Goal: Information Seeking & Learning: Learn about a topic

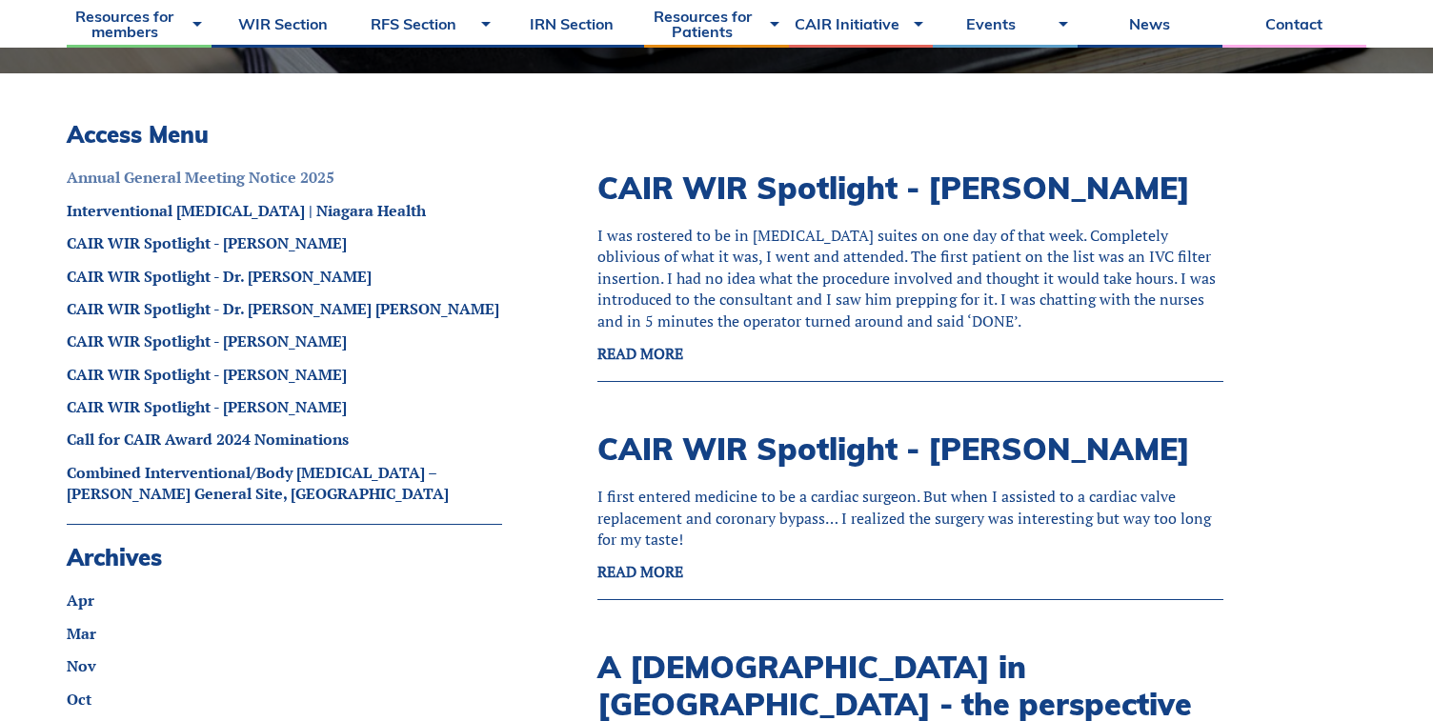
scroll to position [928, 0]
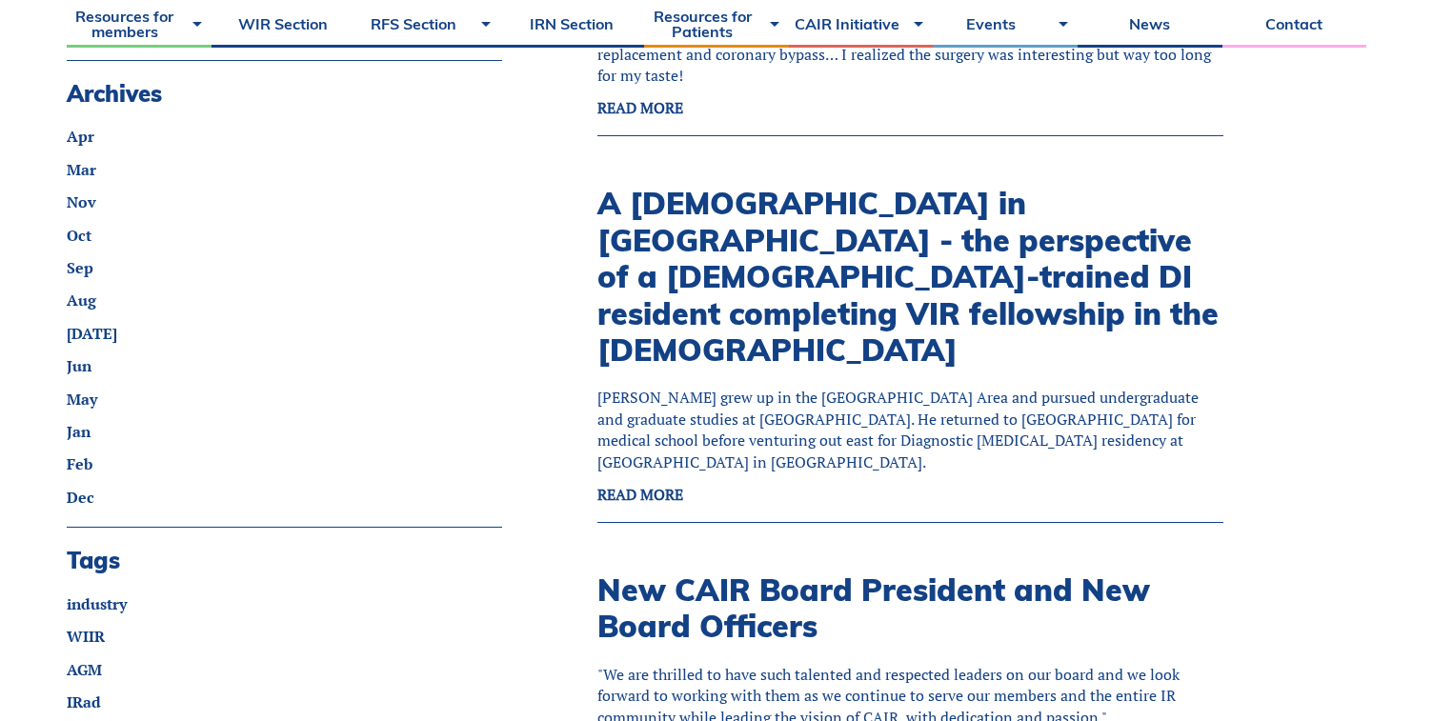
click at [643, 239] on link "A Canadian in America - the perspective of a Canadian-trained DI resident compl…" at bounding box center [907, 276] width 621 height 185
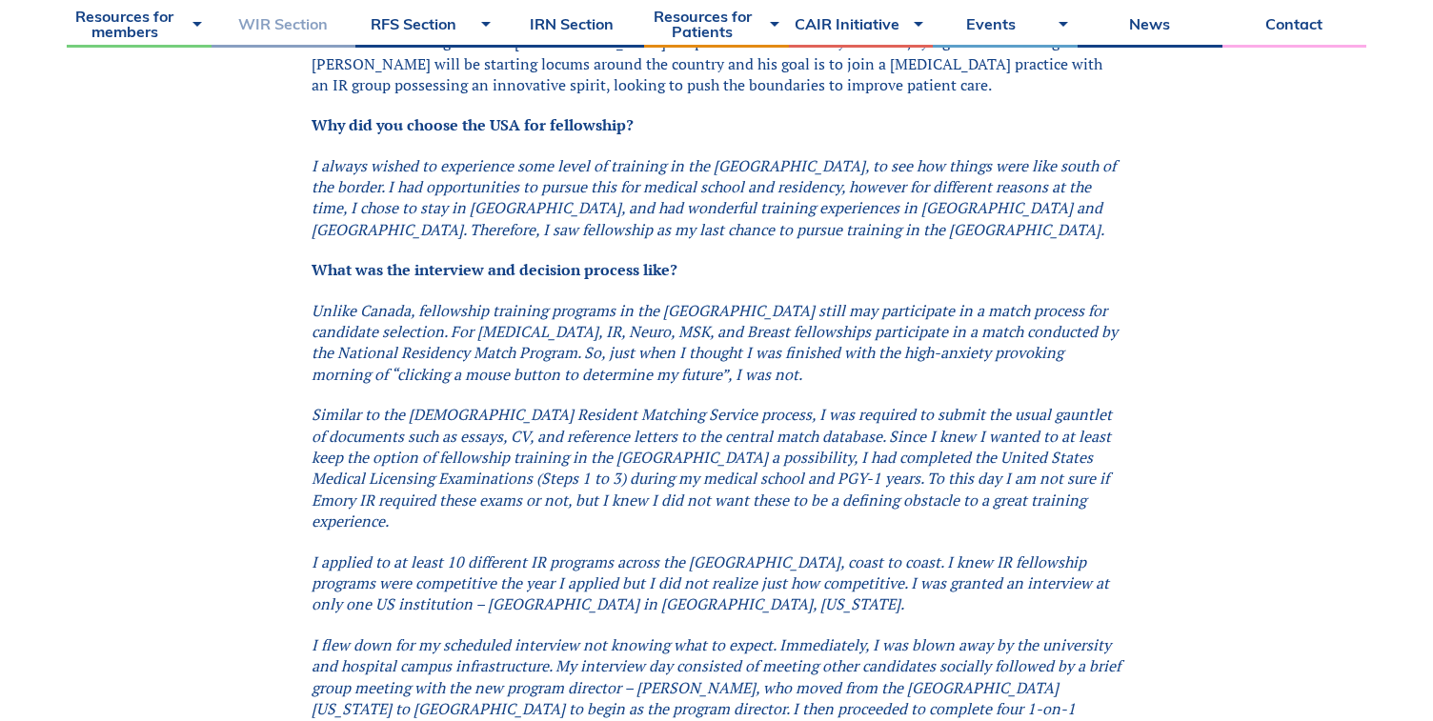
scroll to position [932, 0]
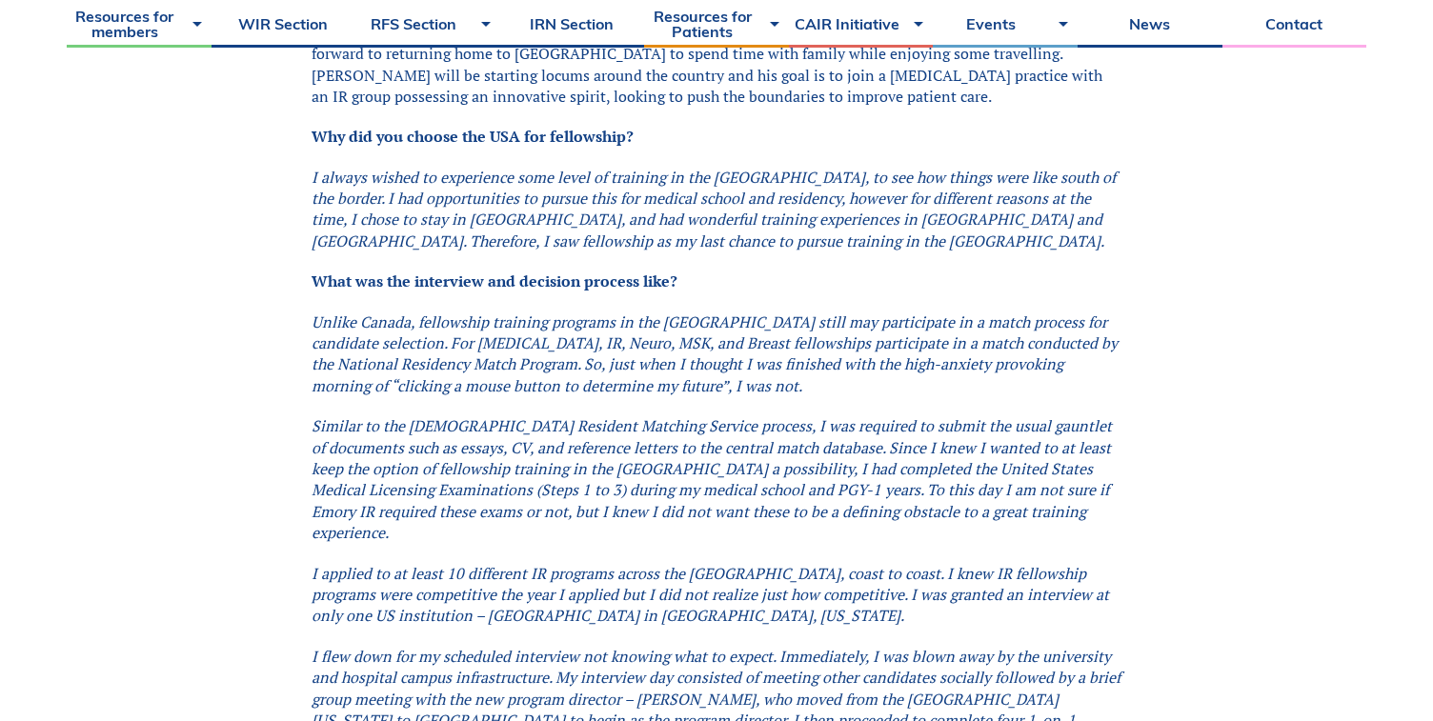
click at [566, 167] on em "I always wished to experience some level of training in the [GEOGRAPHIC_DATA], …" at bounding box center [714, 209] width 804 height 85
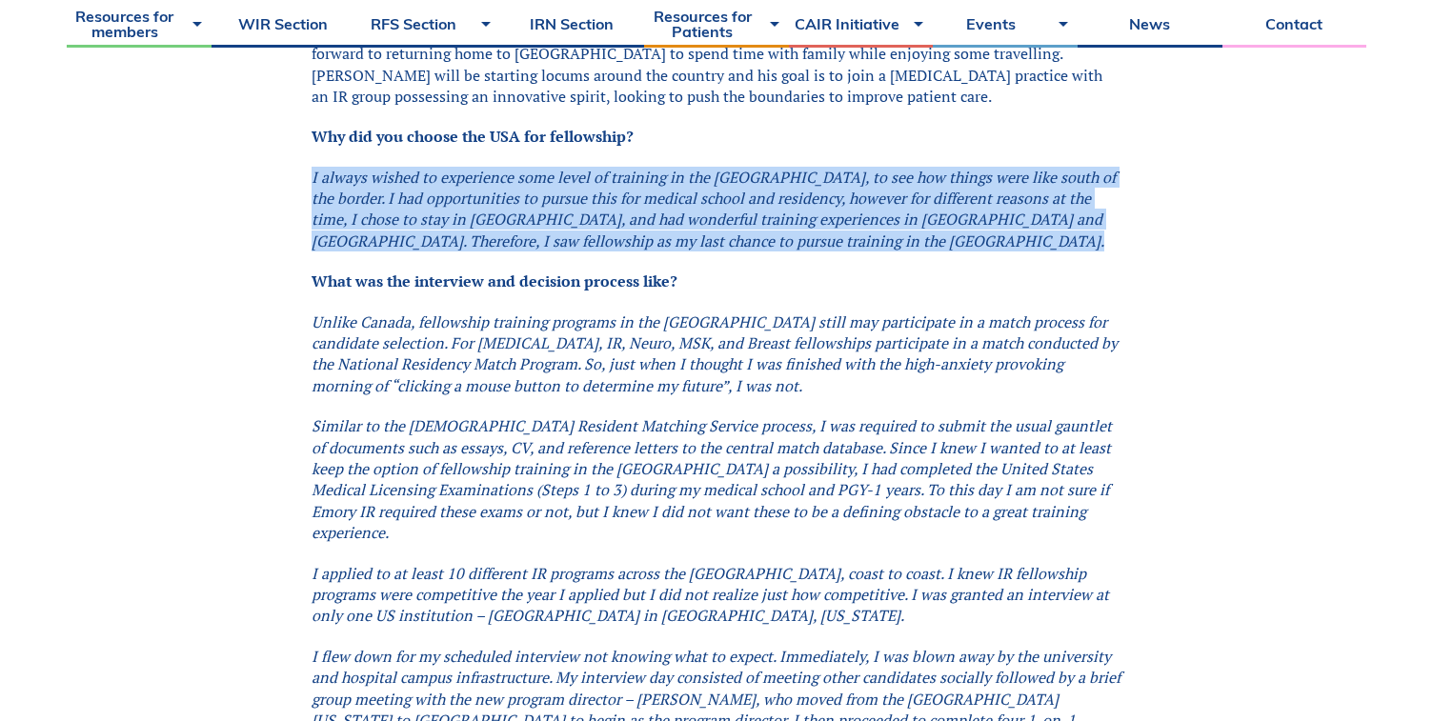
click at [566, 167] on em "I always wished to experience some level of training in the [GEOGRAPHIC_DATA], …" at bounding box center [714, 209] width 804 height 85
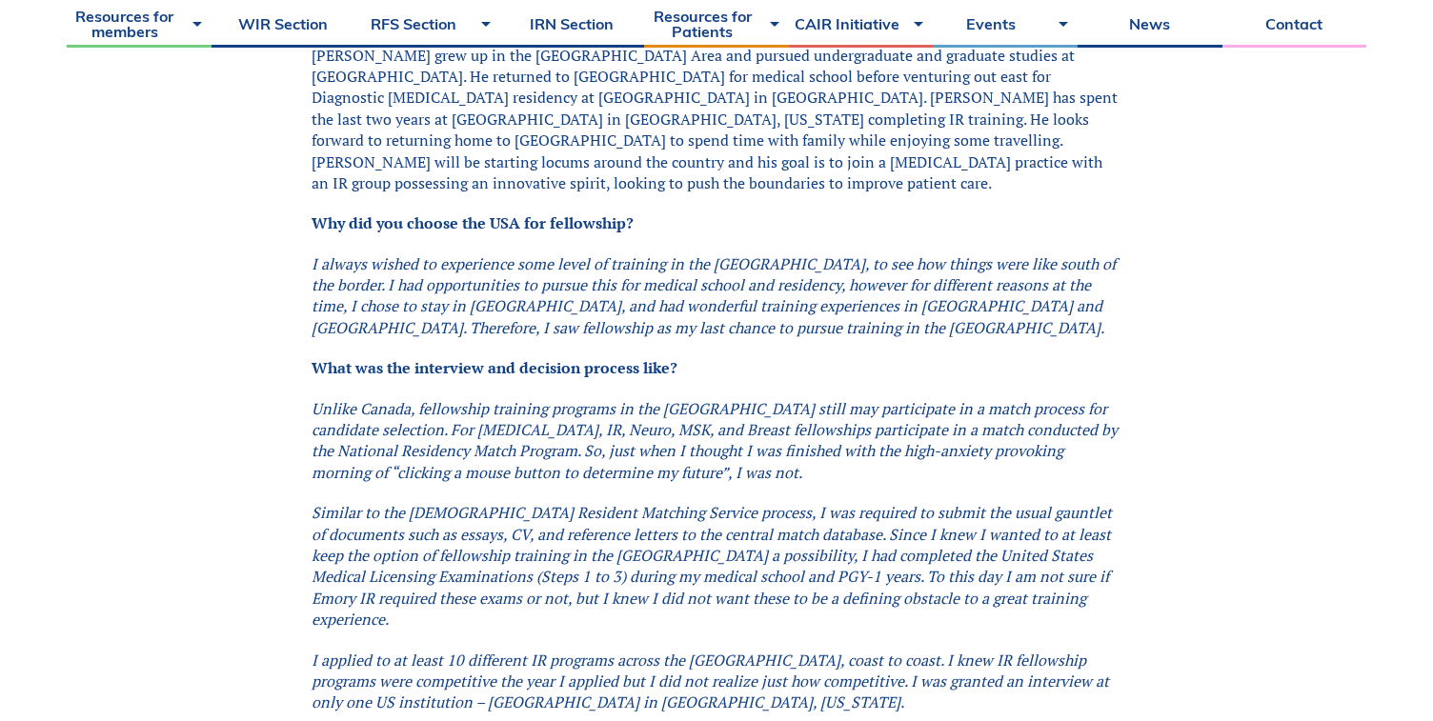
scroll to position [835, 0]
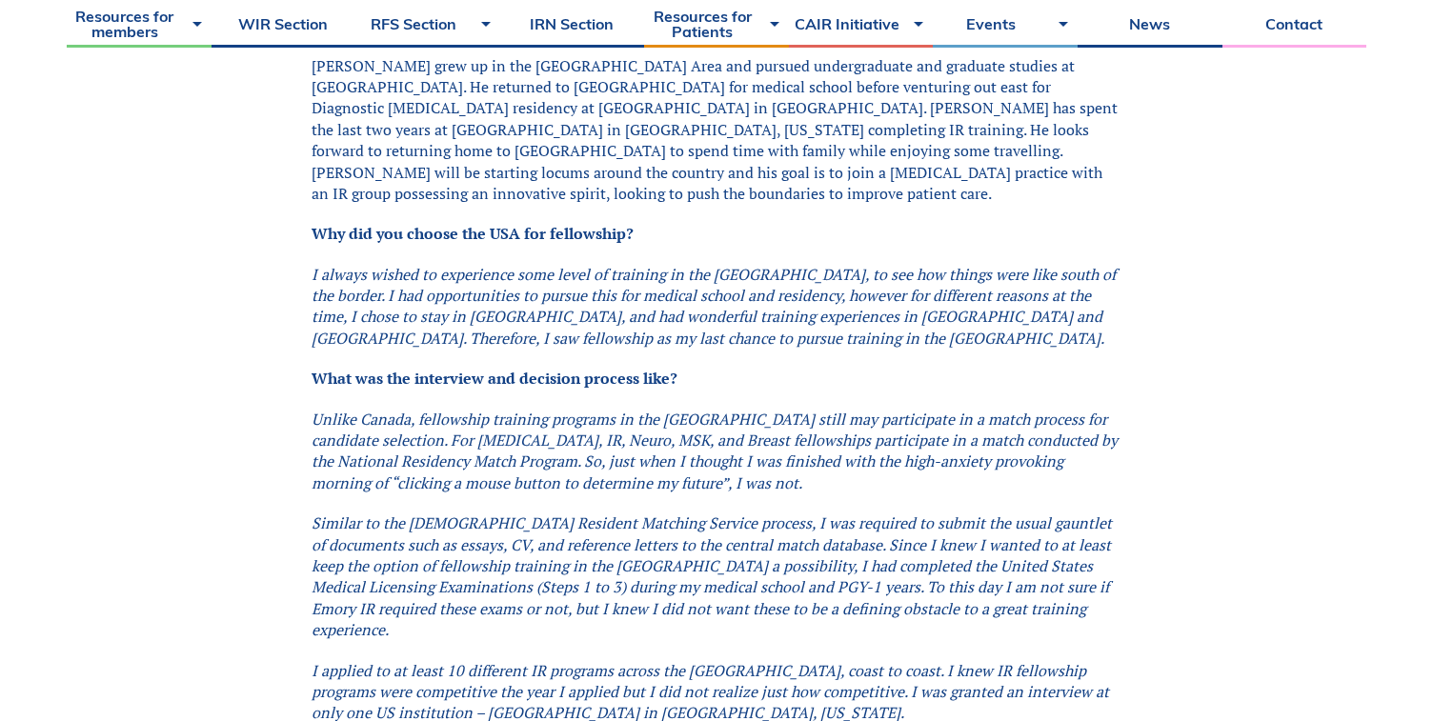
click at [683, 305] on em "I always wished to experience some level of training in the [GEOGRAPHIC_DATA], …" at bounding box center [714, 306] width 804 height 85
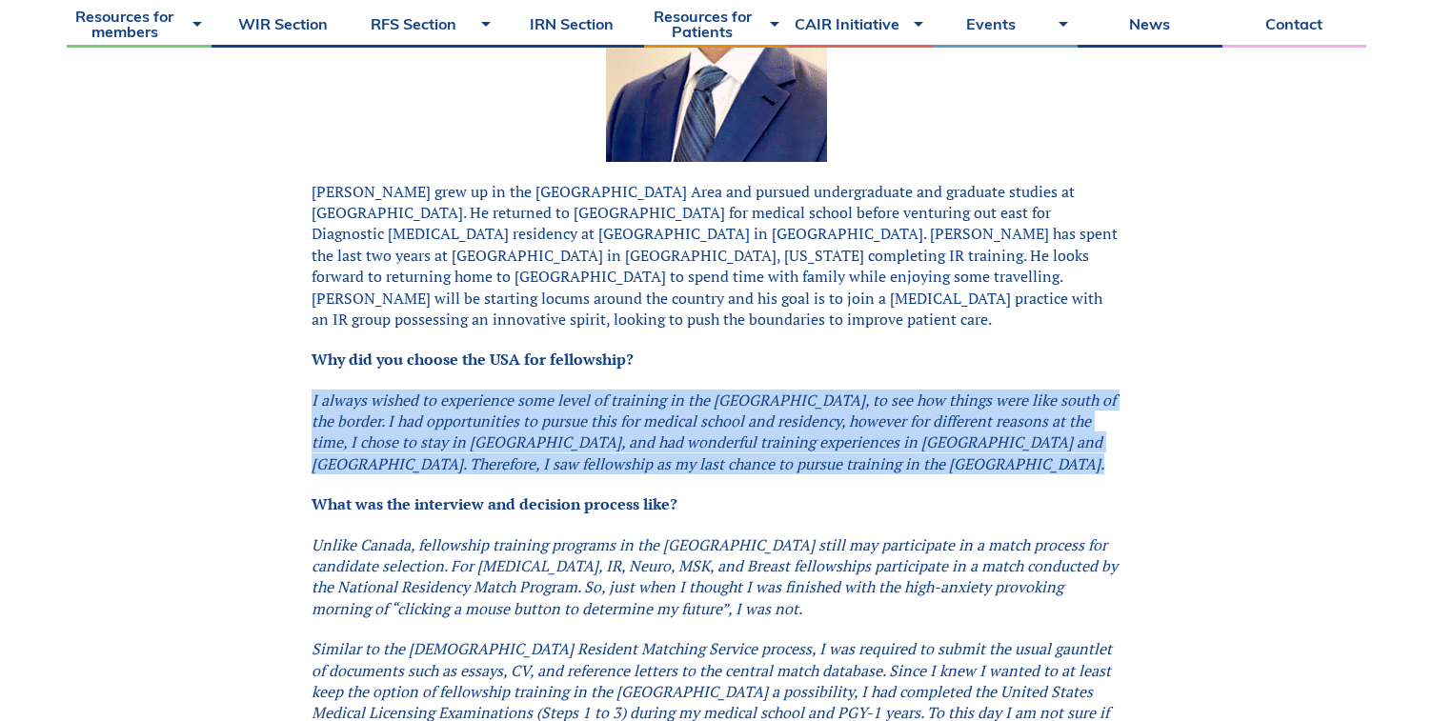
scroll to position [711, 0]
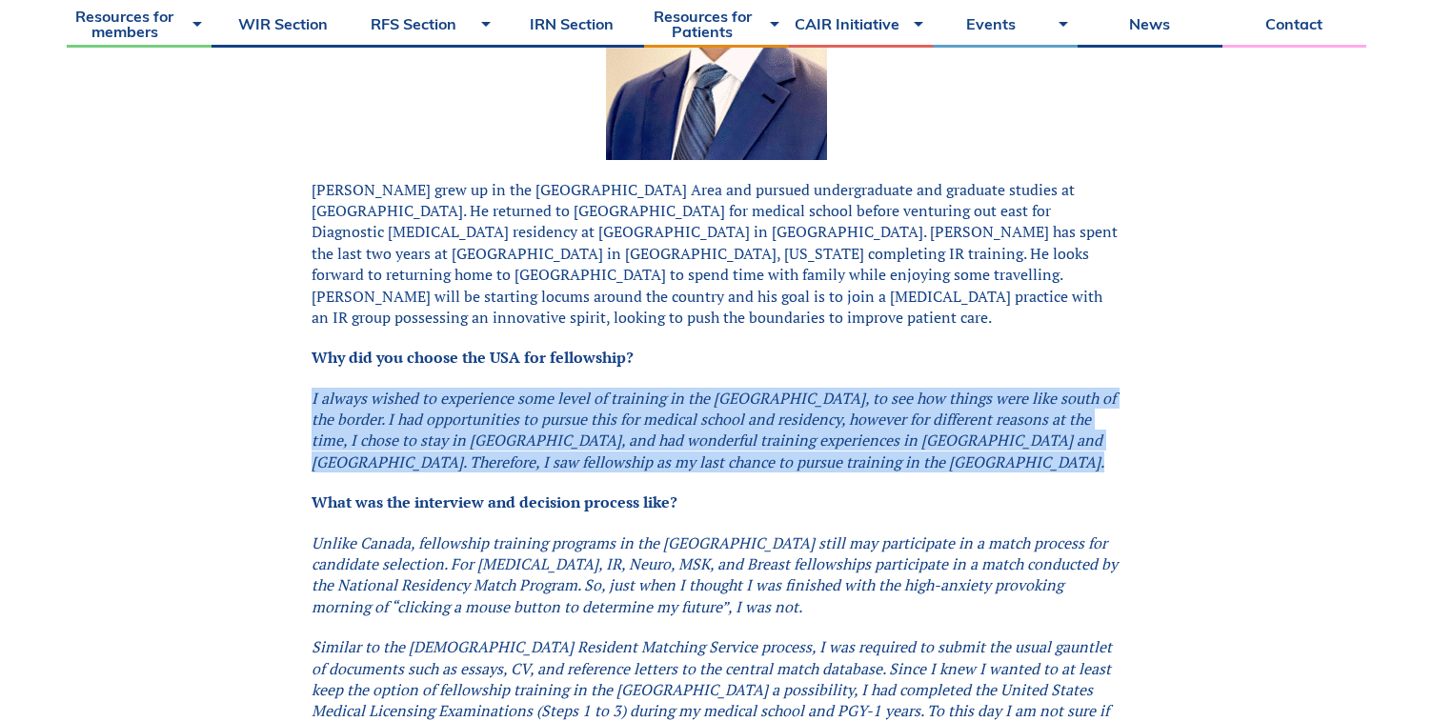
click at [683, 237] on p "[PERSON_NAME] grew up in the [GEOGRAPHIC_DATA] Area and pursued undergraduate a…" at bounding box center [717, 254] width 810 height 150
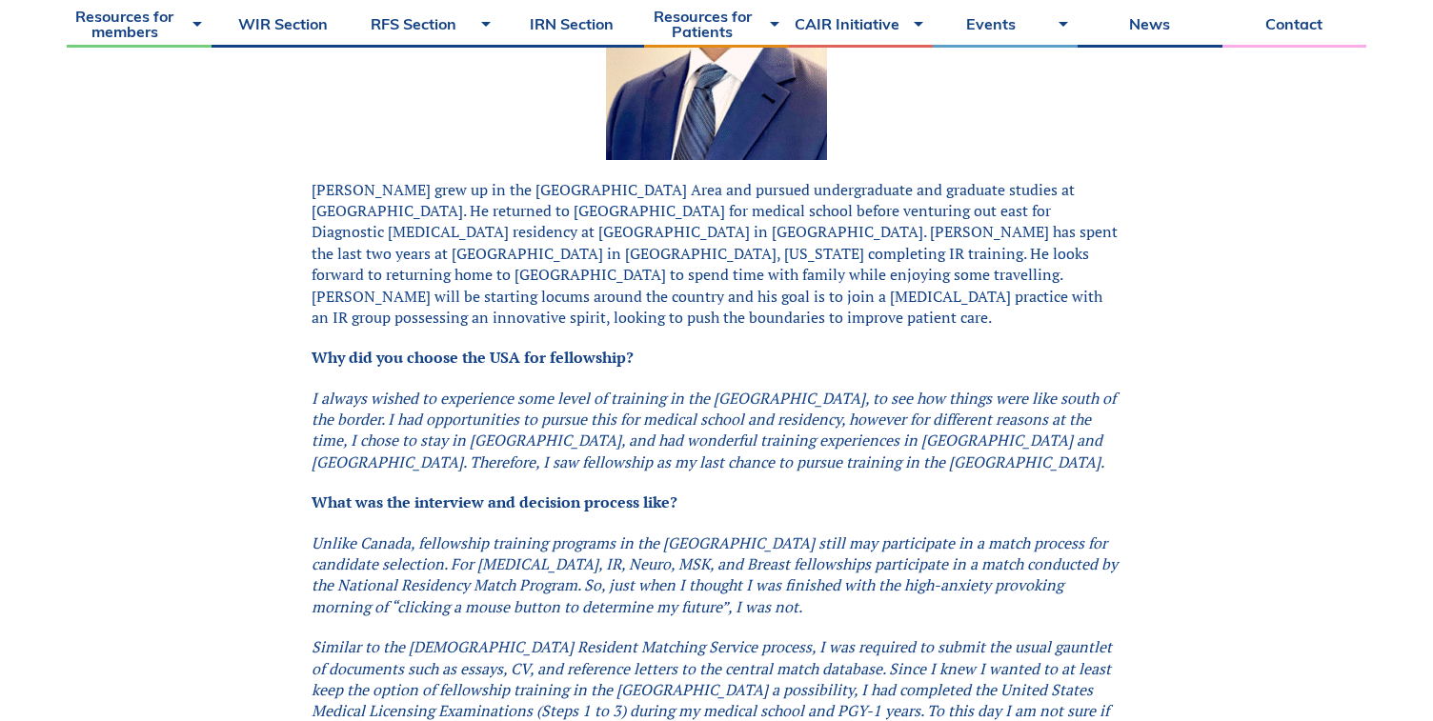
click at [683, 237] on p "[PERSON_NAME] grew up in the [GEOGRAPHIC_DATA] Area and pursued undergraduate a…" at bounding box center [717, 254] width 810 height 150
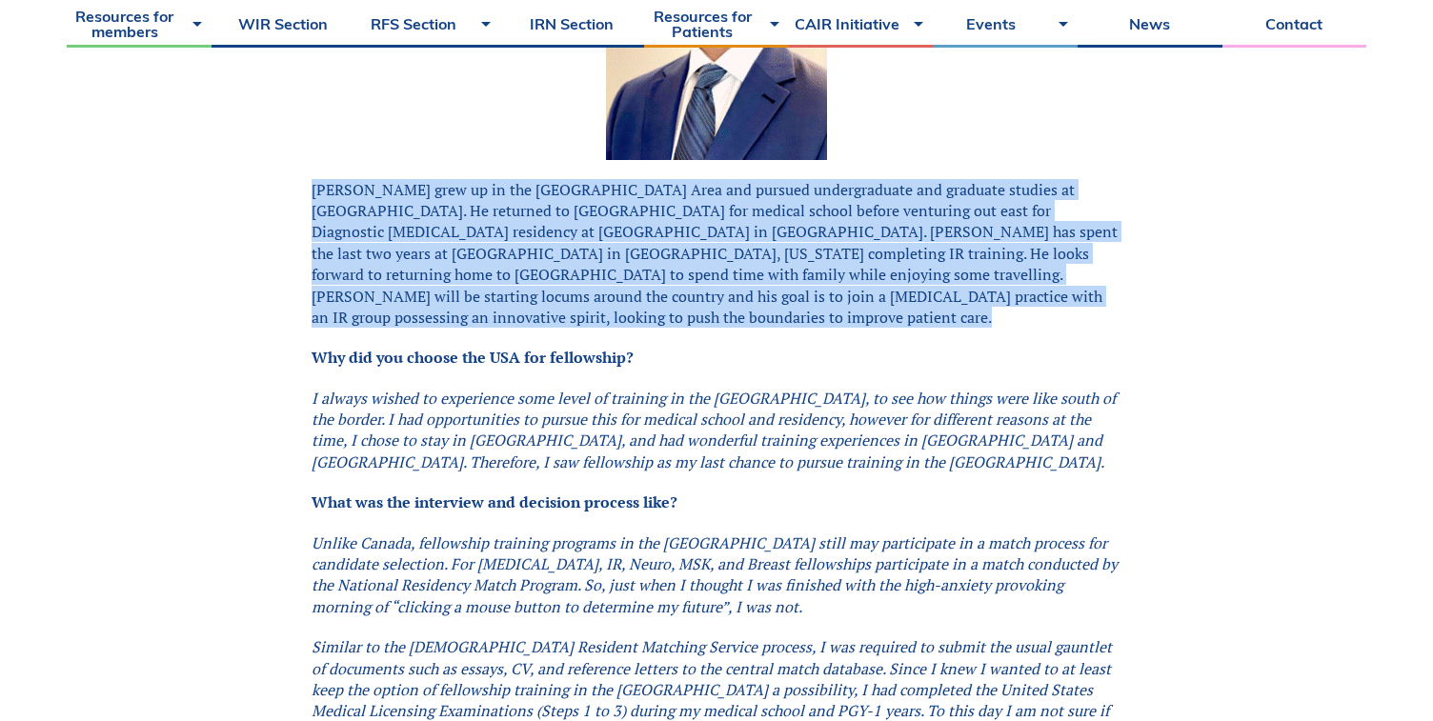
click at [683, 238] on p "[PERSON_NAME] grew up in the [GEOGRAPHIC_DATA] Area and pursued undergraduate a…" at bounding box center [717, 254] width 810 height 150
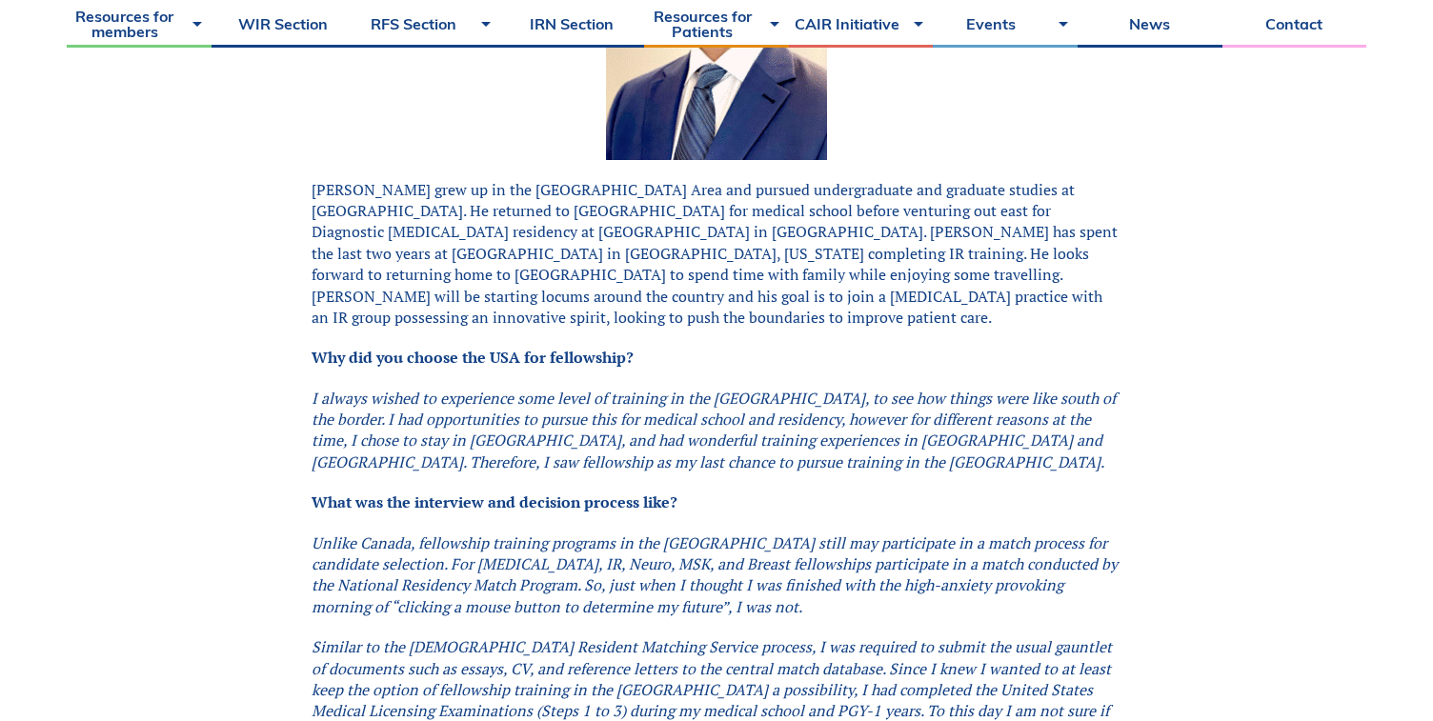
click at [683, 238] on p "[PERSON_NAME] grew up in the [GEOGRAPHIC_DATA] Area and pursued undergraduate a…" at bounding box center [717, 254] width 810 height 150
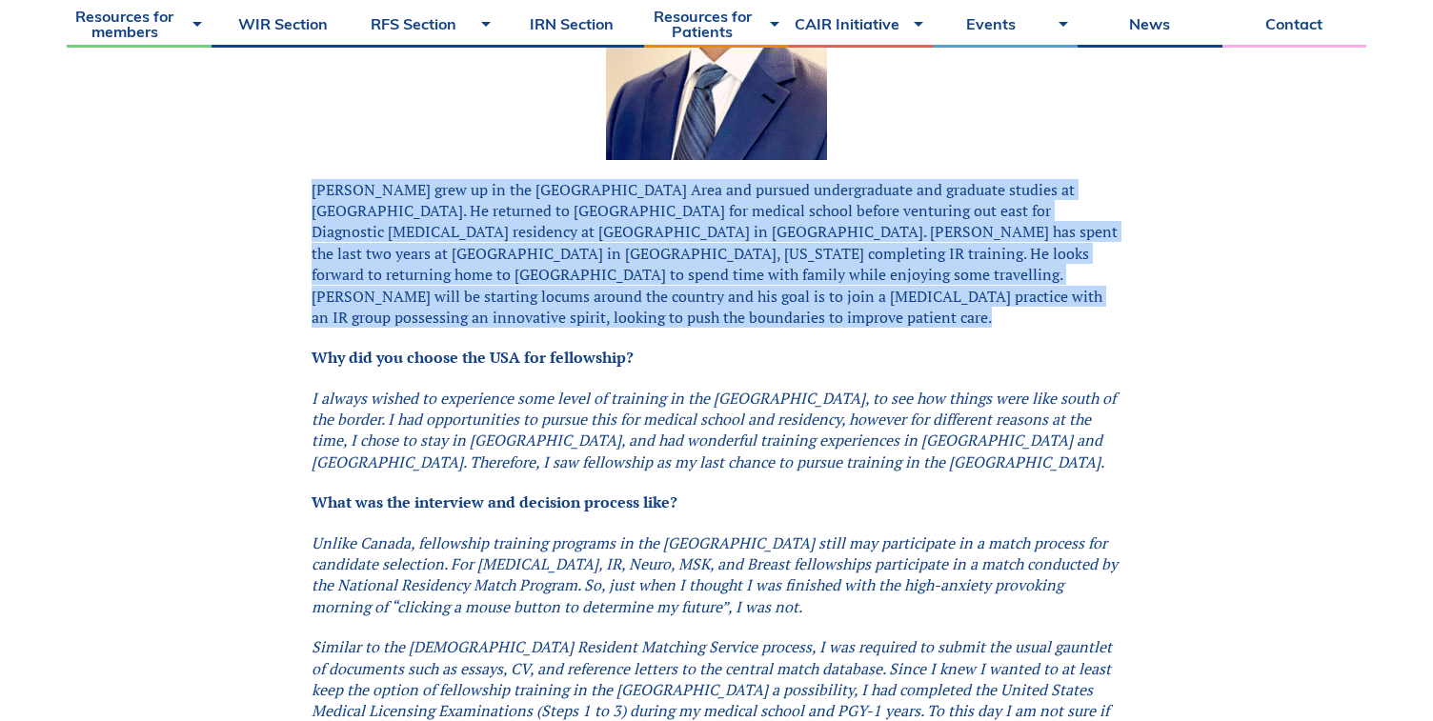
click at [683, 238] on p "[PERSON_NAME] grew up in the [GEOGRAPHIC_DATA] Area and pursued undergraduate a…" at bounding box center [717, 254] width 810 height 150
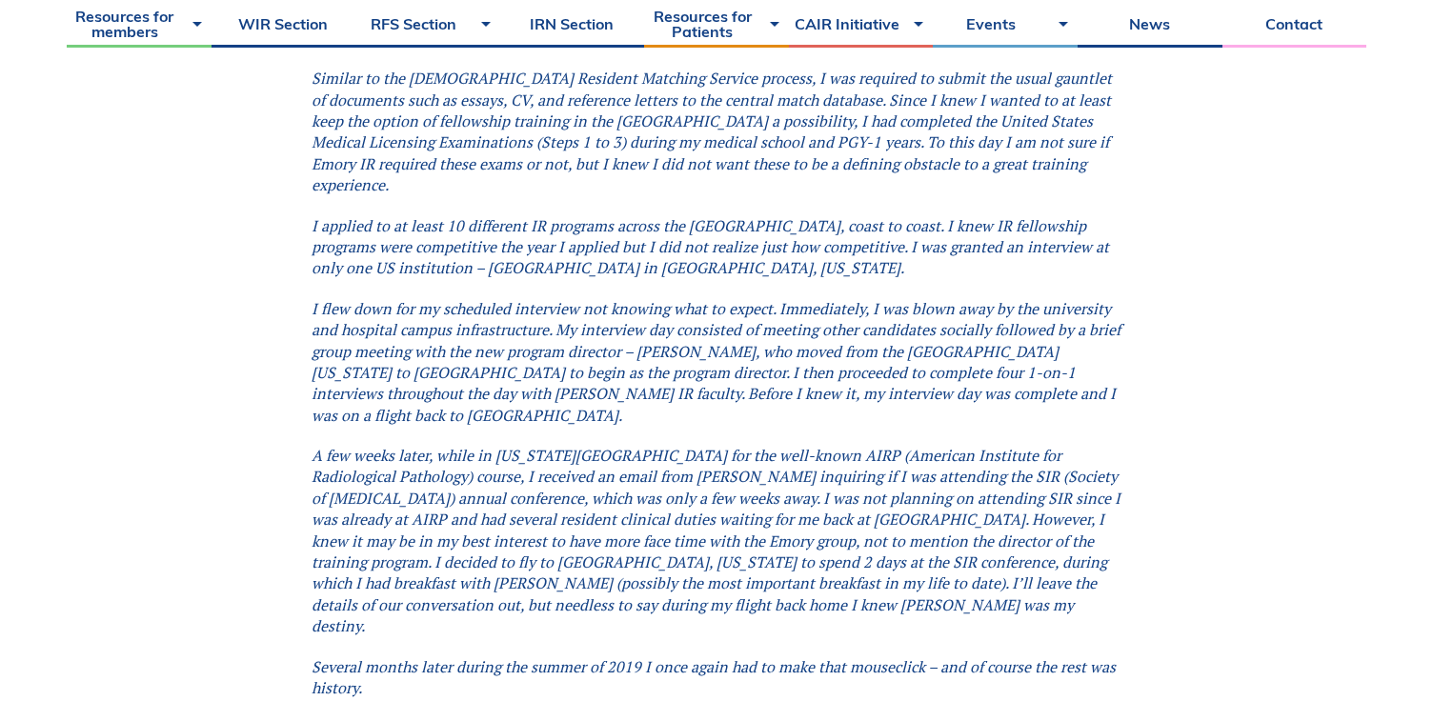
scroll to position [1301, 0]
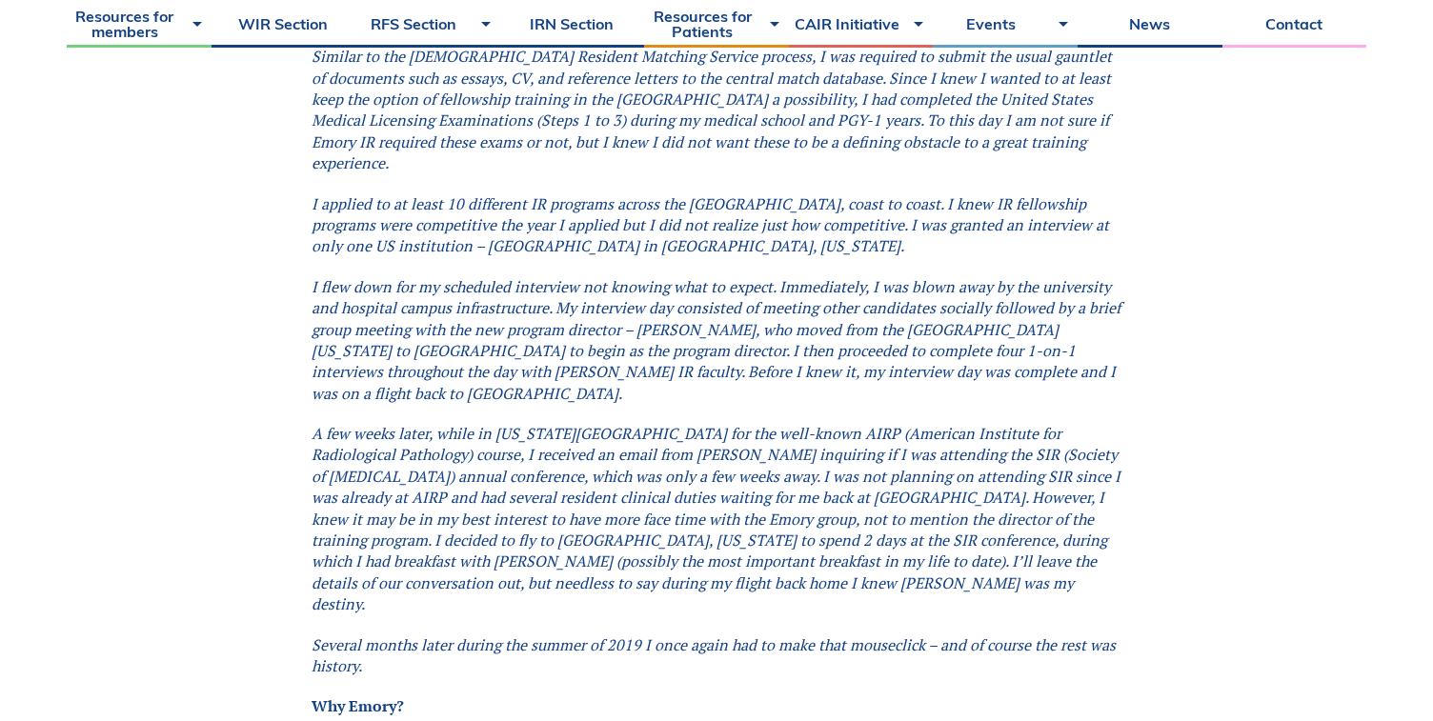
click at [756, 308] on em "I flew down for my scheduled interview not knowing what to expect. Immediately,…" at bounding box center [716, 340] width 809 height 128
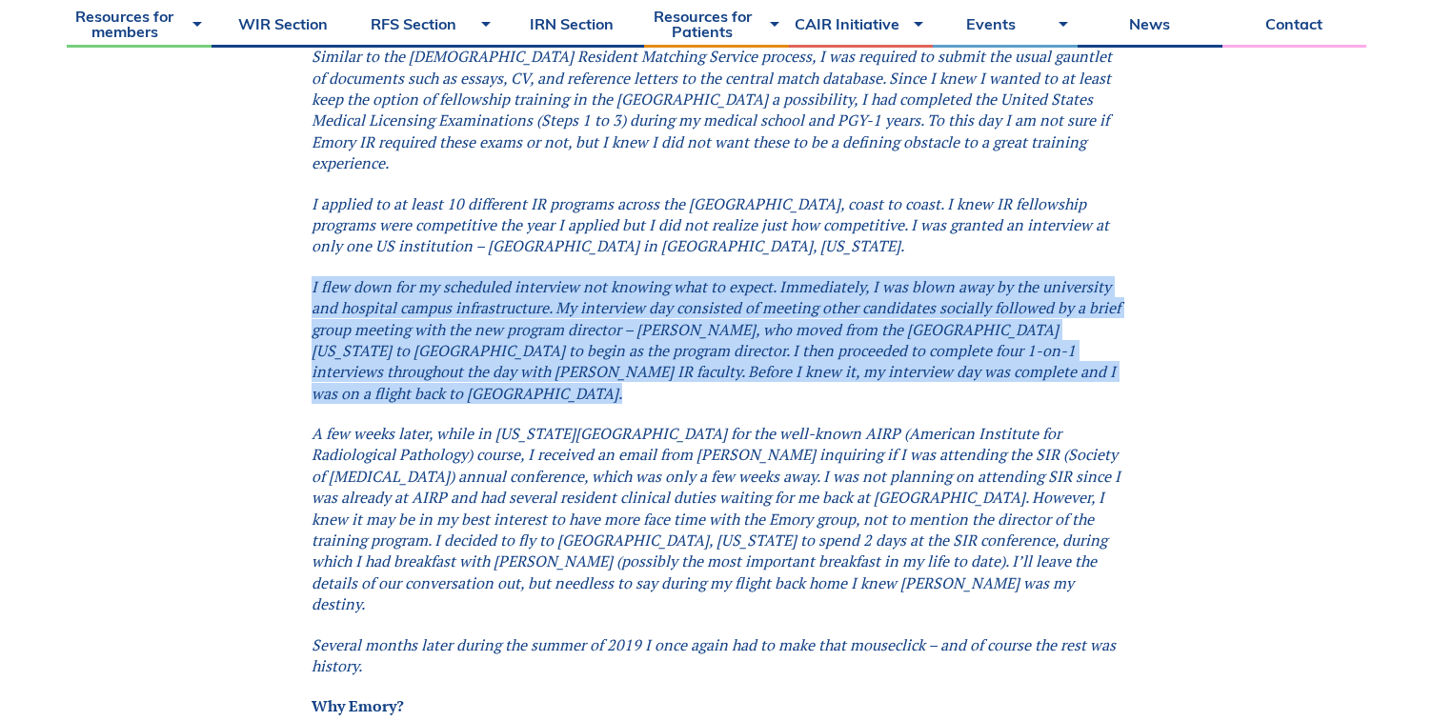
click at [749, 423] on em "A few weeks later, while in [US_STATE][GEOGRAPHIC_DATA] for the well-known AIRP…" at bounding box center [716, 518] width 809 height 191
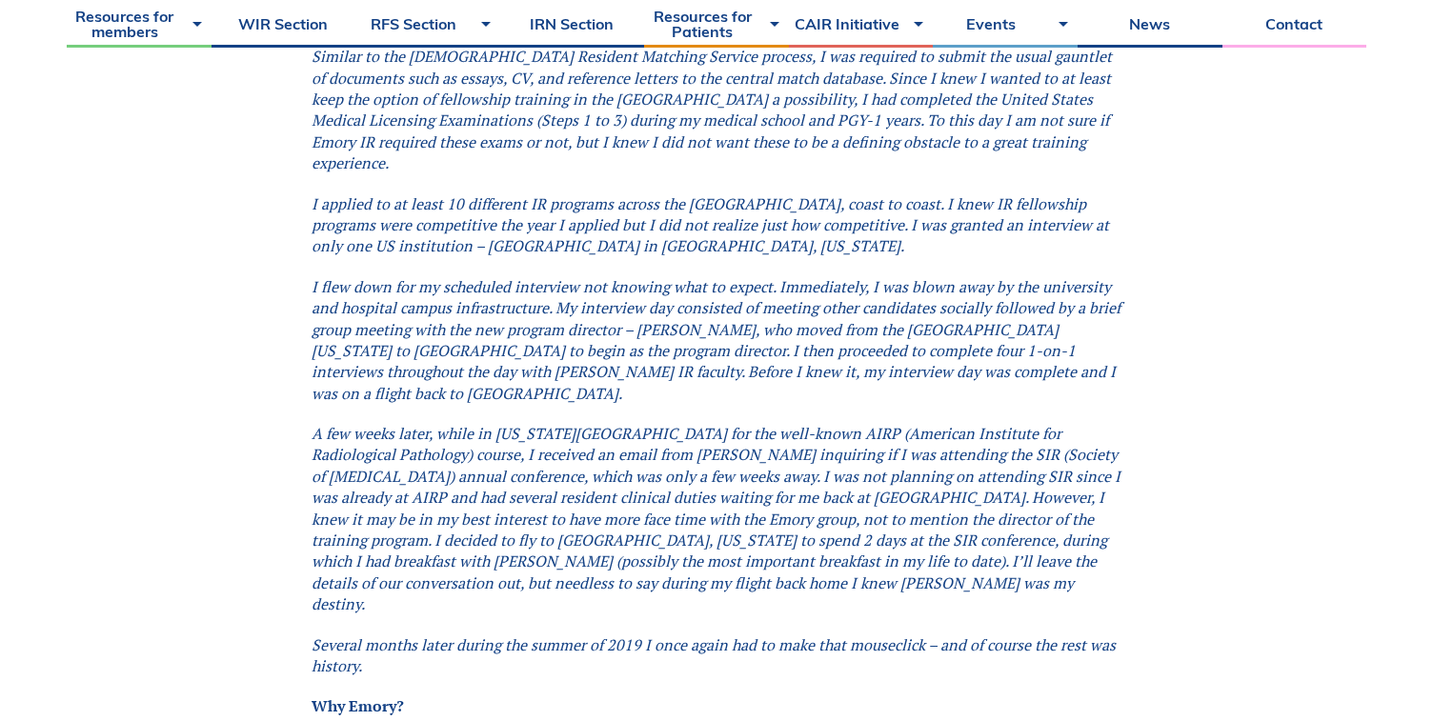
click at [749, 423] on em "A few weeks later, while in [US_STATE][GEOGRAPHIC_DATA] for the well-known AIRP…" at bounding box center [716, 518] width 809 height 191
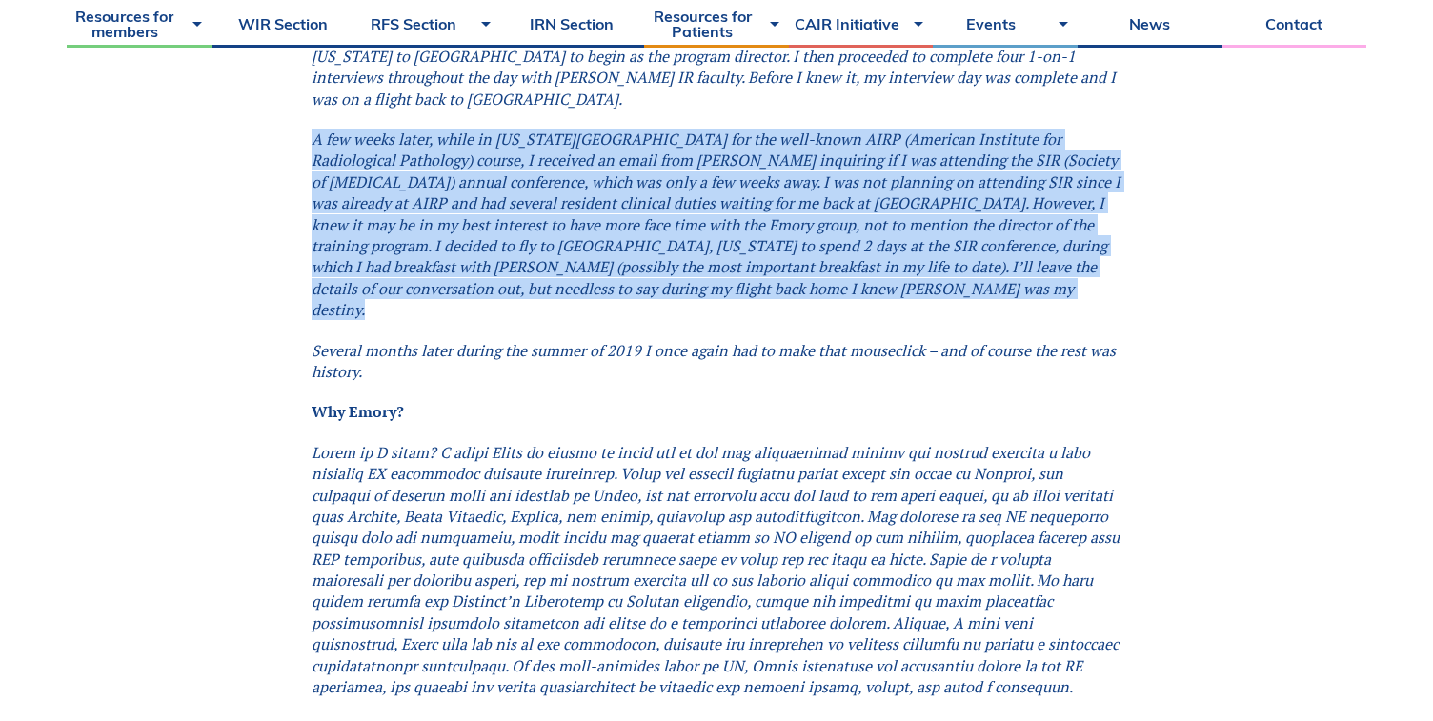
scroll to position [1599, 0]
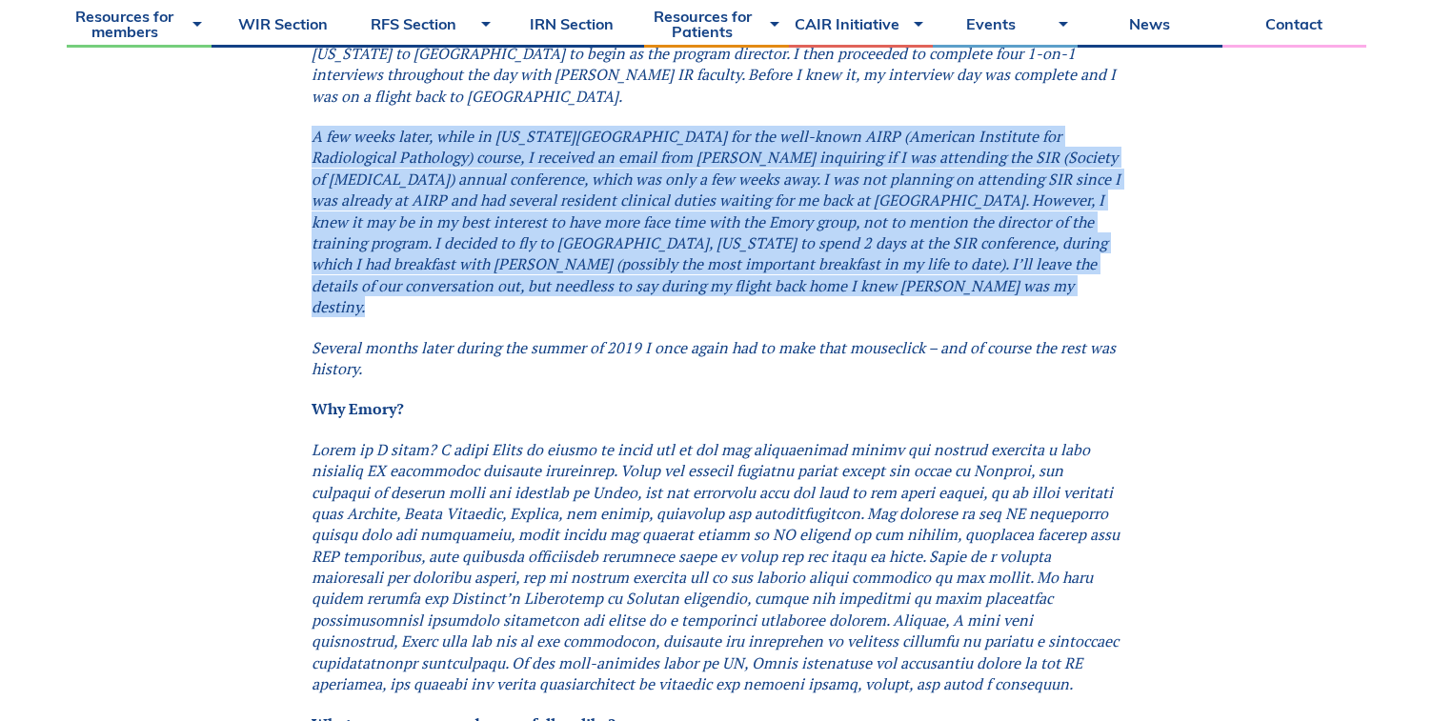
click at [742, 439] on em at bounding box center [716, 566] width 808 height 255
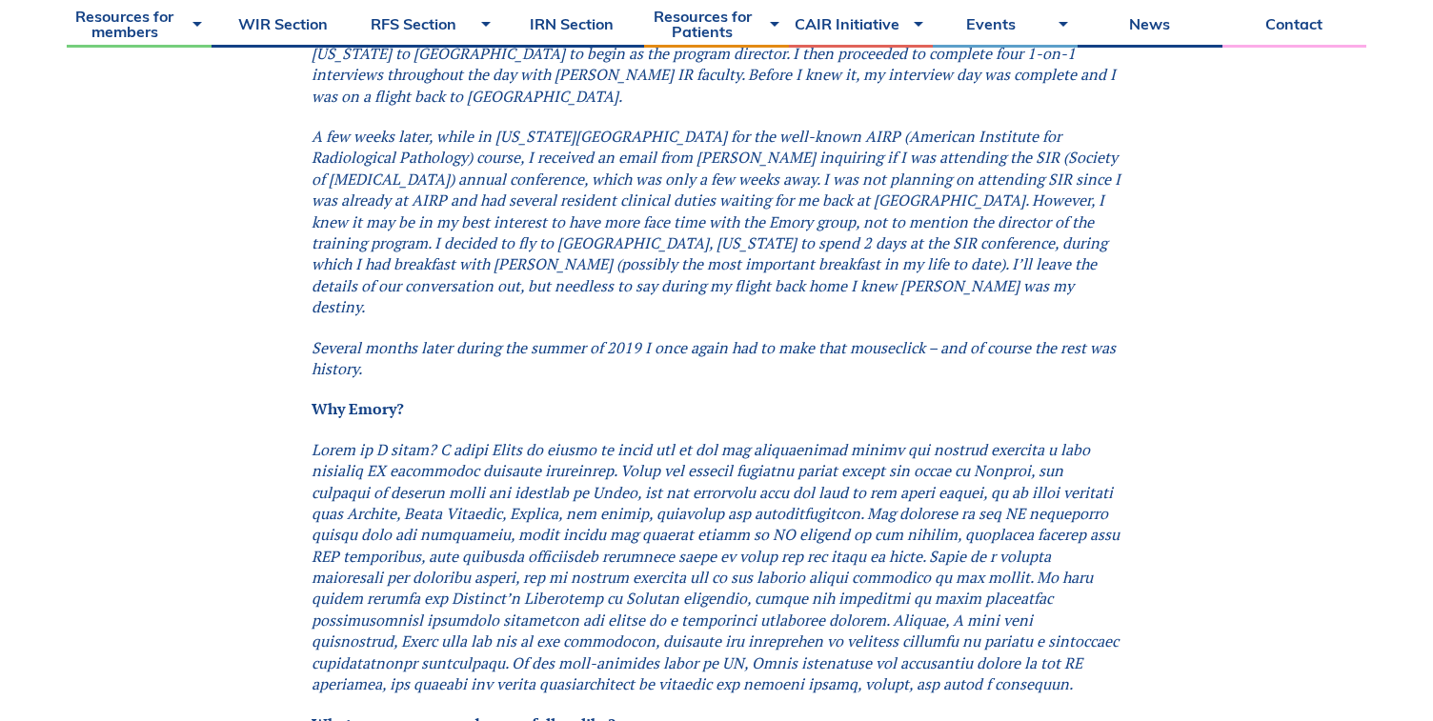
click at [742, 439] on em at bounding box center [716, 566] width 808 height 255
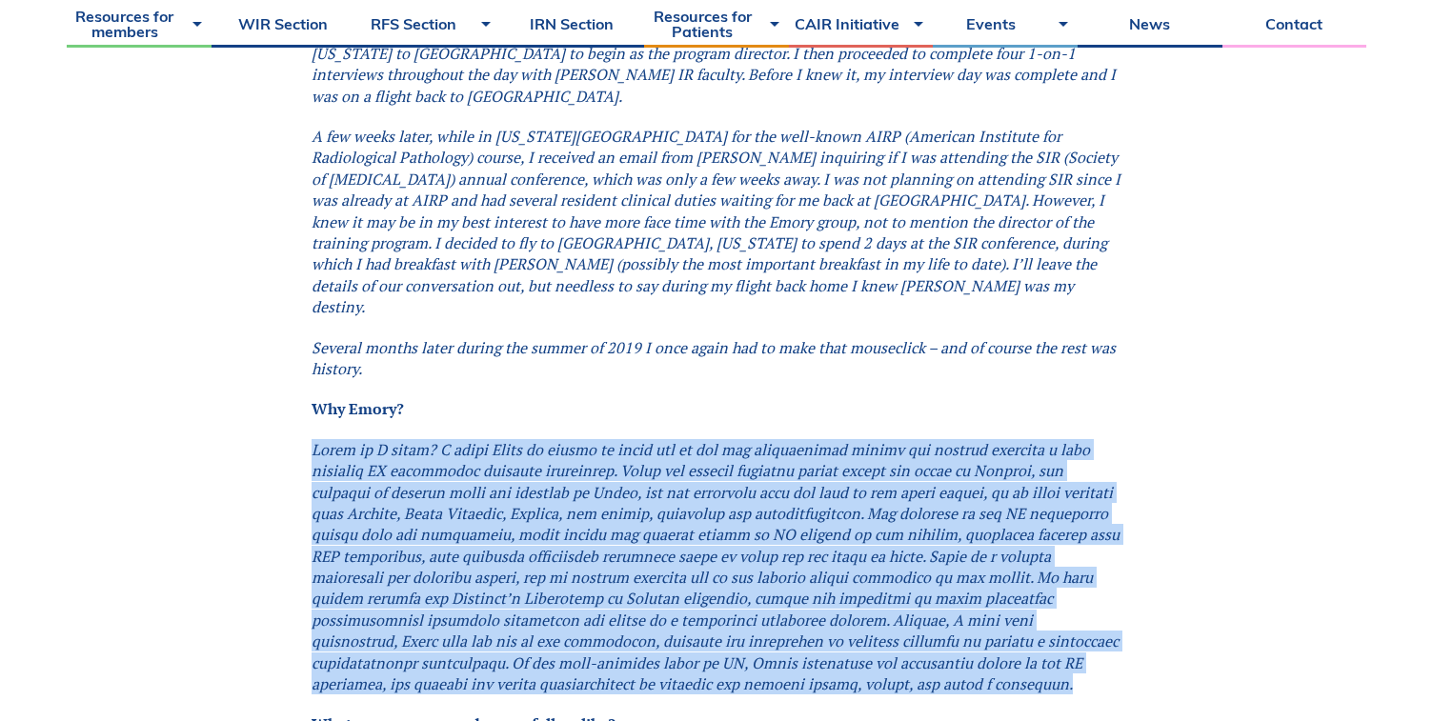
click at [742, 439] on em at bounding box center [716, 566] width 808 height 255
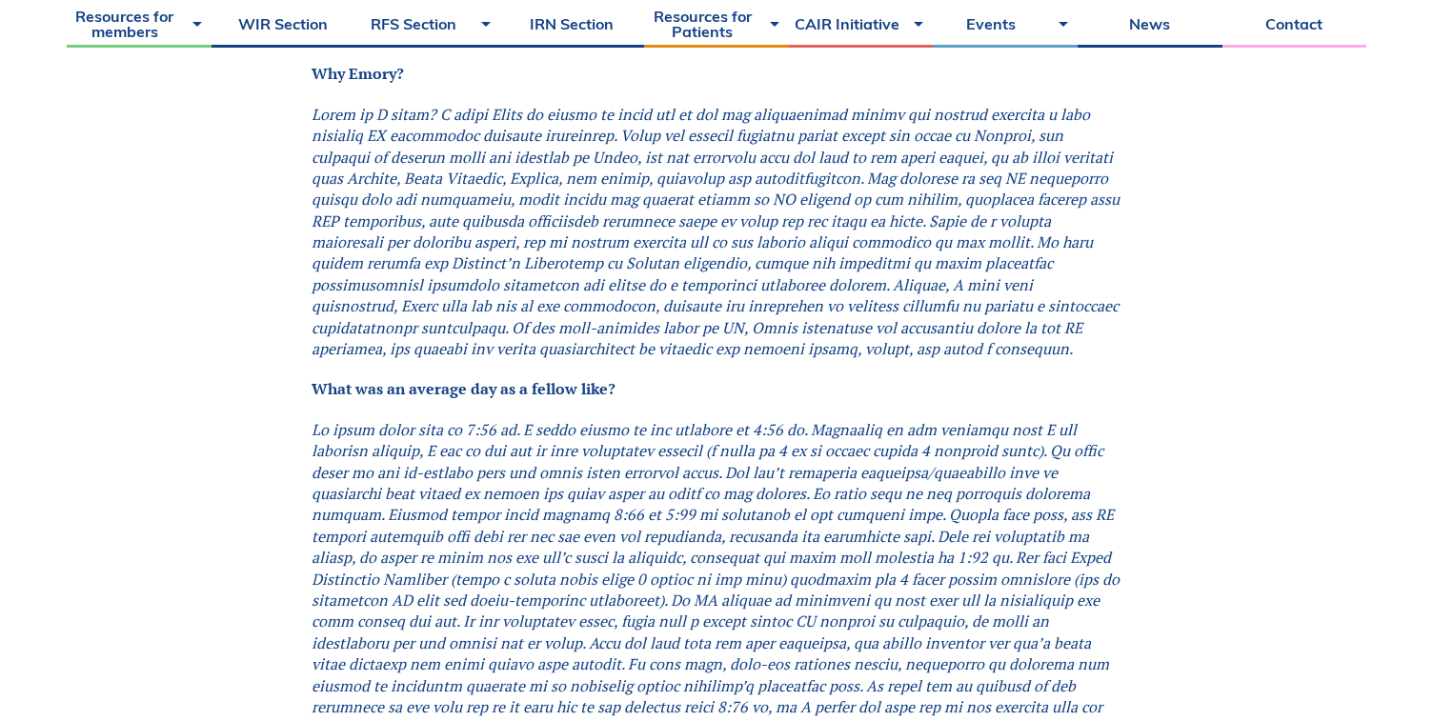
scroll to position [1936, 0]
click at [735, 417] on em at bounding box center [716, 587] width 808 height 341
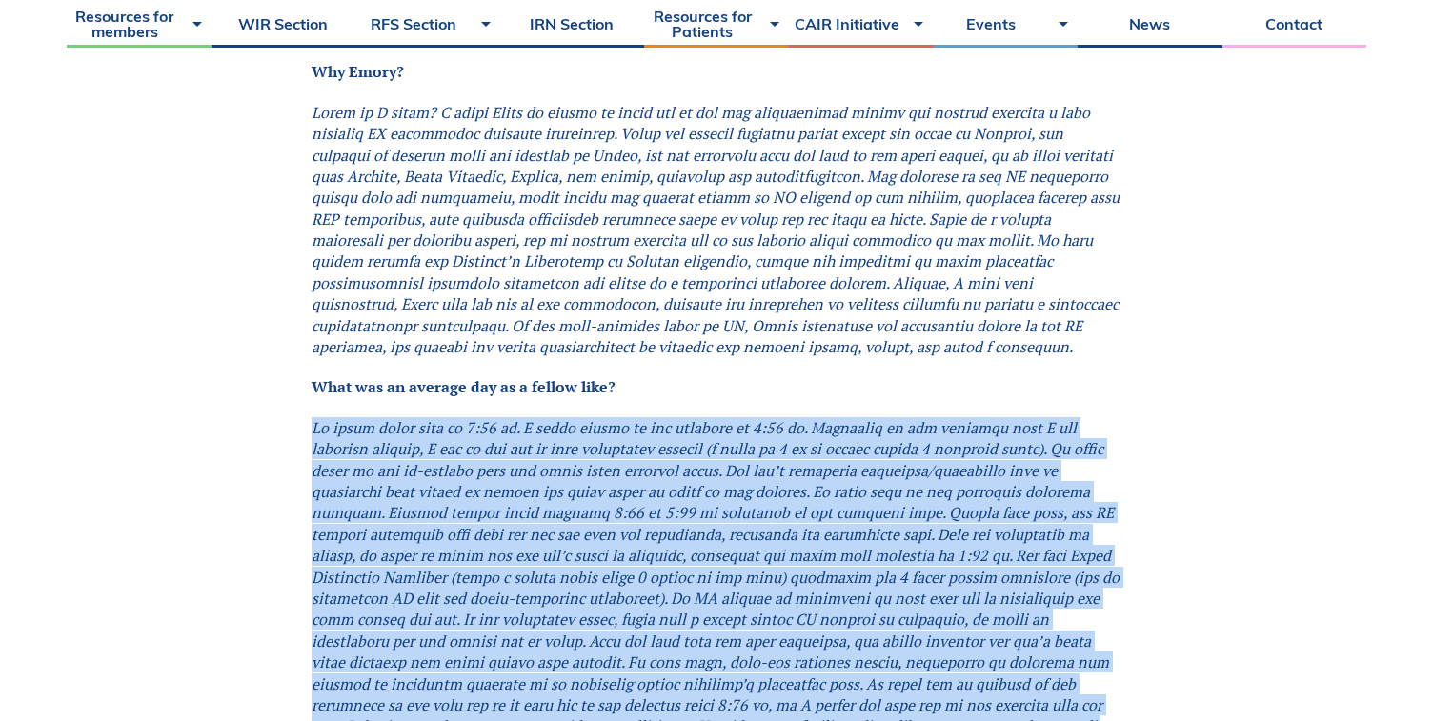
click at [735, 417] on em at bounding box center [716, 587] width 808 height 341
click at [712, 417] on em at bounding box center [716, 587] width 808 height 341
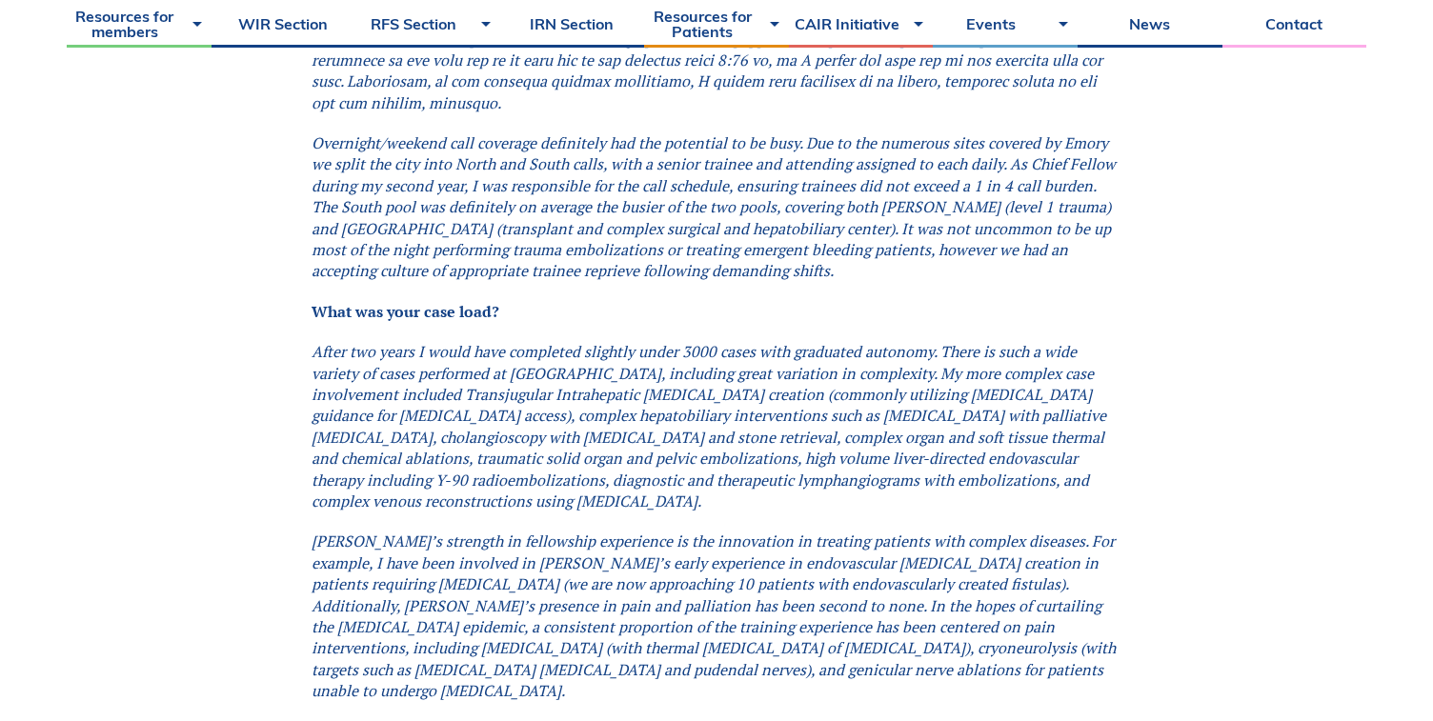
scroll to position [2582, 0]
